Goal: Task Accomplishment & Management: Manage account settings

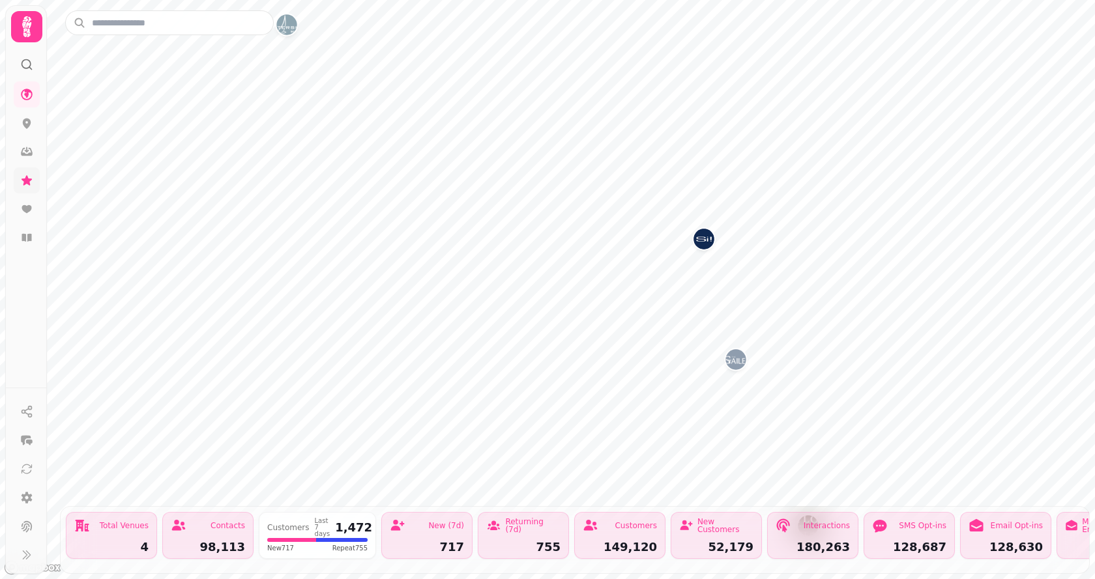
click at [39, 181] on link at bounding box center [27, 180] width 26 height 26
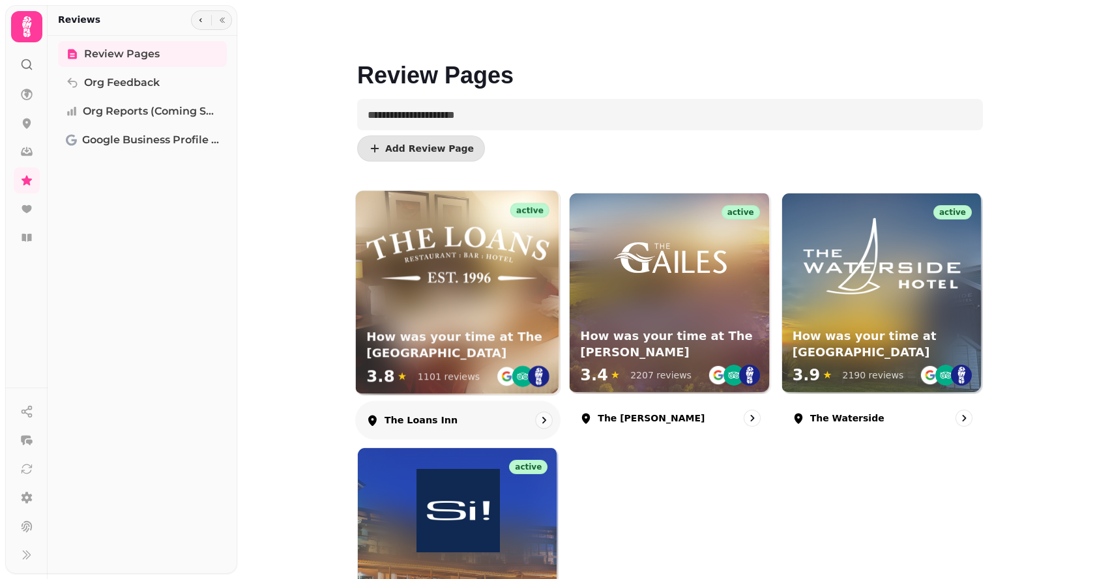
click at [483, 285] on div at bounding box center [458, 244] width 204 height 106
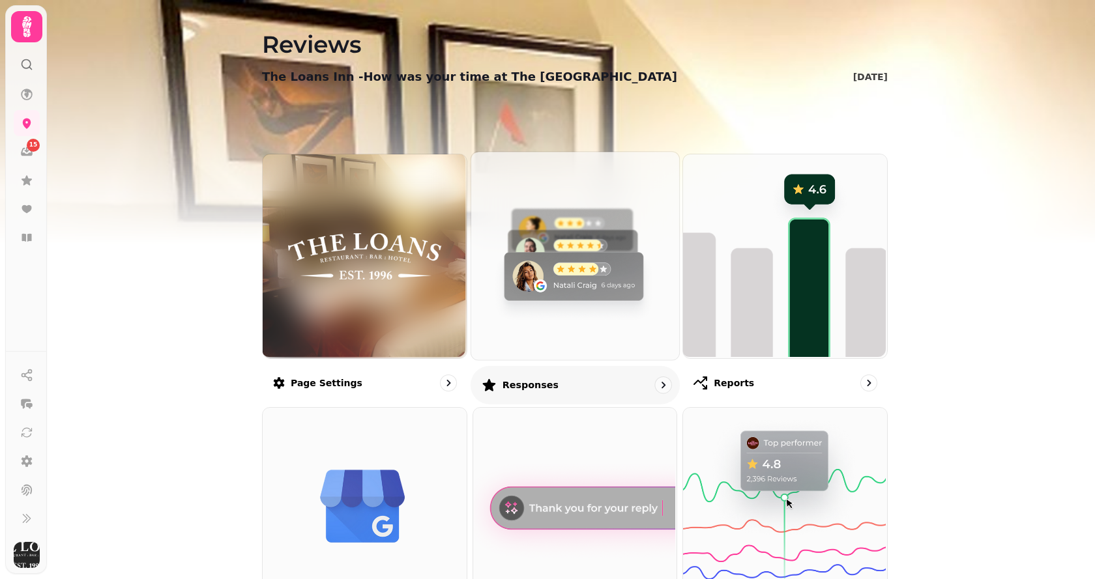
click at [551, 240] on img at bounding box center [573, 255] width 208 height 208
